Goal: Task Accomplishment & Management: Use online tool/utility

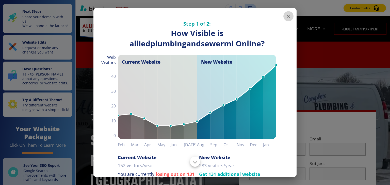
click at [287, 18] on icon "button" at bounding box center [288, 16] width 6 height 6
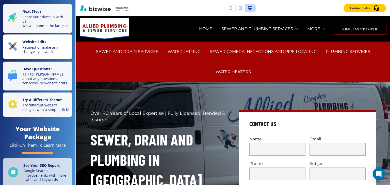
click at [44, 53] on p "Request or make any changes you want" at bounding box center [45, 49] width 47 height 9
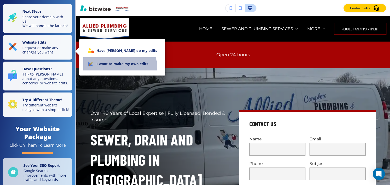
click at [109, 66] on li "I want to make my own edits" at bounding box center [122, 63] width 78 height 13
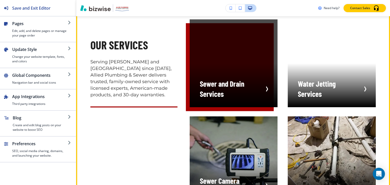
scroll to position [812, 0]
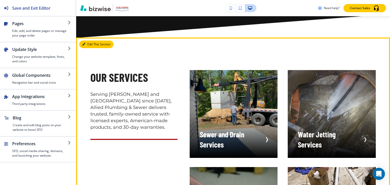
click at [89, 44] on button "Edit This Section" at bounding box center [96, 45] width 34 height 8
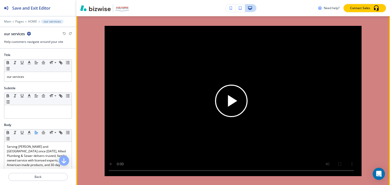
scroll to position [1467, 0]
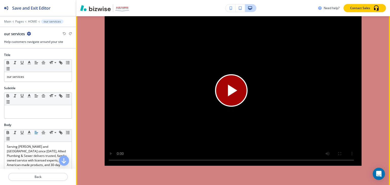
click at [225, 87] on icon "Play button for video with title: undefined" at bounding box center [231, 90] width 20 height 20
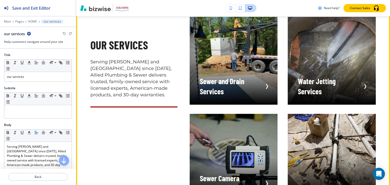
scroll to position [836, 0]
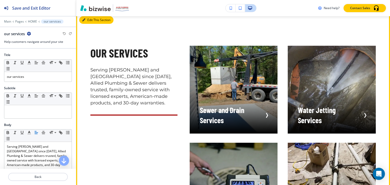
click at [89, 19] on button "Edit This Section" at bounding box center [96, 20] width 34 height 8
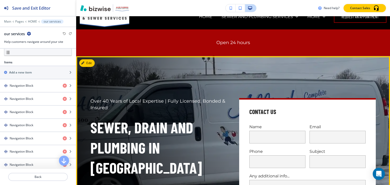
scroll to position [0, 0]
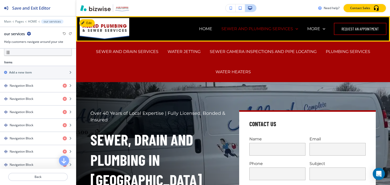
click at [235, 29] on p "SEWER AND PLUMBING SERVICES" at bounding box center [257, 29] width 72 height 6
click at [134, 52] on p "SEWER AND DRAIN SERVICES" at bounding box center [127, 52] width 62 height 6
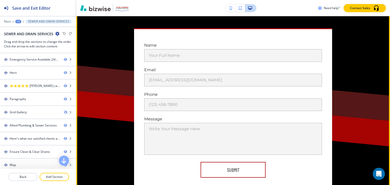
scroll to position [1624, 0]
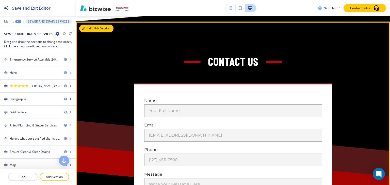
click at [90, 32] on button "Edit This Section" at bounding box center [96, 29] width 34 height 8
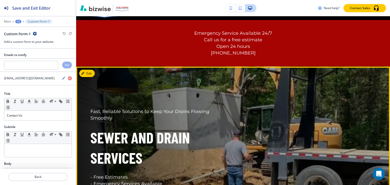
scroll to position [0, 0]
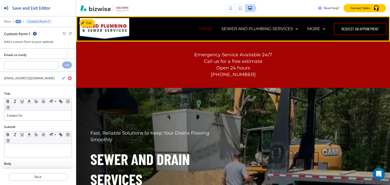
click at [208, 30] on p "HOME" at bounding box center [205, 29] width 13 height 6
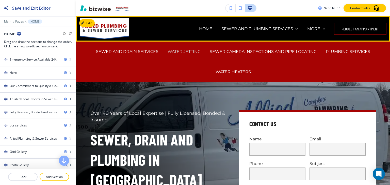
click at [183, 50] on p "WATER JETTING" at bounding box center [183, 52] width 33 height 6
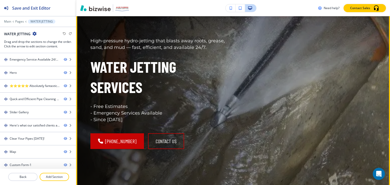
scroll to position [51, 0]
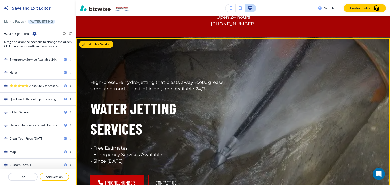
click at [90, 45] on button "Edit This Section" at bounding box center [96, 45] width 34 height 8
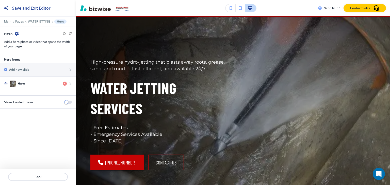
scroll to position [72, 0]
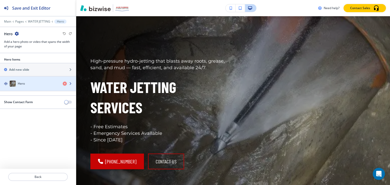
click at [37, 83] on div "Hero" at bounding box center [29, 84] width 59 height 6
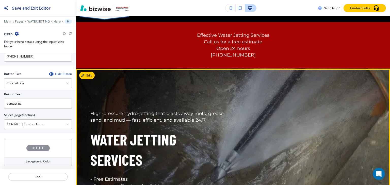
scroll to position [0, 0]
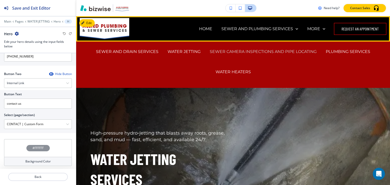
click at [241, 49] on p "SEWER CAMERA INSPECTIONS AND PIPE LOCATING" at bounding box center [263, 52] width 107 height 6
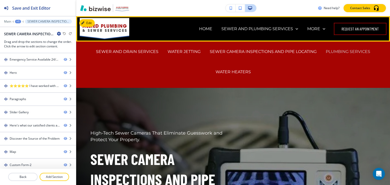
click at [350, 51] on p "PLUMBING SERVICES" at bounding box center [348, 52] width 44 height 6
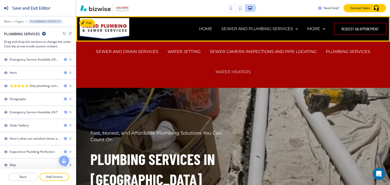
click at [234, 72] on p "WATER HEATERS" at bounding box center [232, 72] width 35 height 6
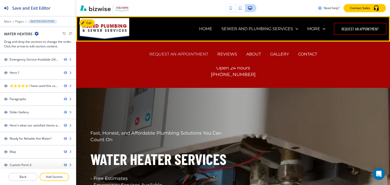
click at [197, 54] on p "REQUEST AN APPOINTMENT" at bounding box center [178, 54] width 59 height 6
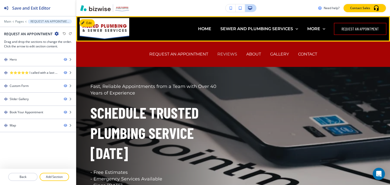
click at [232, 53] on p "REVIEWS" at bounding box center [227, 54] width 20 height 6
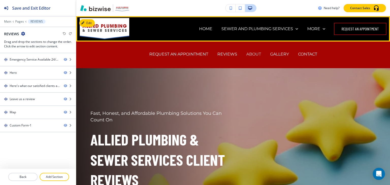
click at [251, 55] on p "ABOUT" at bounding box center [253, 54] width 15 height 6
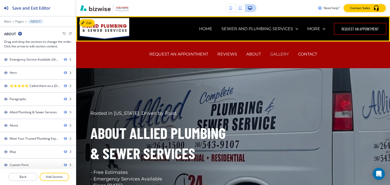
click at [277, 53] on p "GALLERY" at bounding box center [279, 54] width 19 height 6
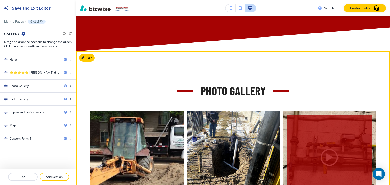
scroll to position [355, 0]
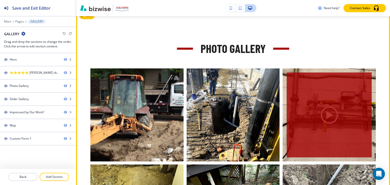
click at [325, 113] on div "button" at bounding box center [328, 115] width 85 height 85
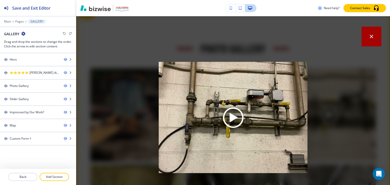
click at [233, 117] on img at bounding box center [233, 117] width 149 height 111
click at [323, 112] on div "placeholder" at bounding box center [233, 100] width 314 height 169
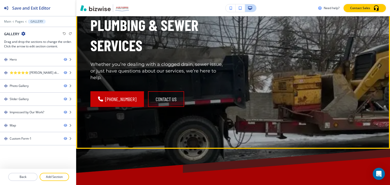
scroll to position [0, 0]
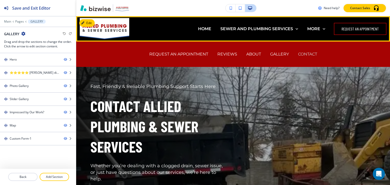
click at [305, 53] on p "CONTACT" at bounding box center [307, 54] width 19 height 6
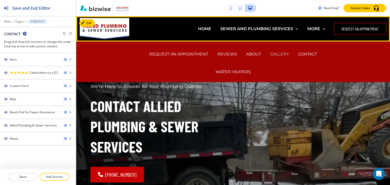
click at [279, 53] on p "GALLERY" at bounding box center [279, 54] width 19 height 6
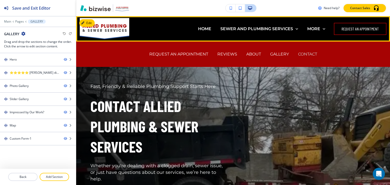
click at [308, 54] on p "CONTACT" at bounding box center [307, 54] width 19 height 6
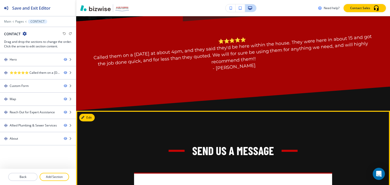
scroll to position [191, 0]
